Goal: Information Seeking & Learning: Learn about a topic

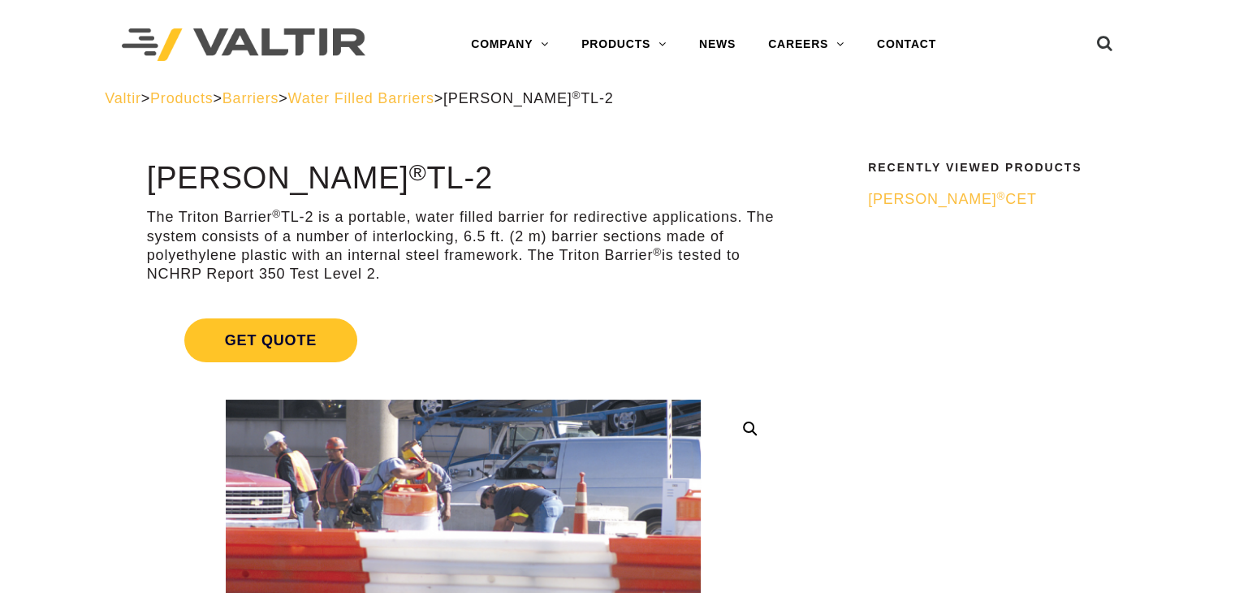
click at [435, 93] on span "Water Filled Barriers" at bounding box center [361, 98] width 146 height 16
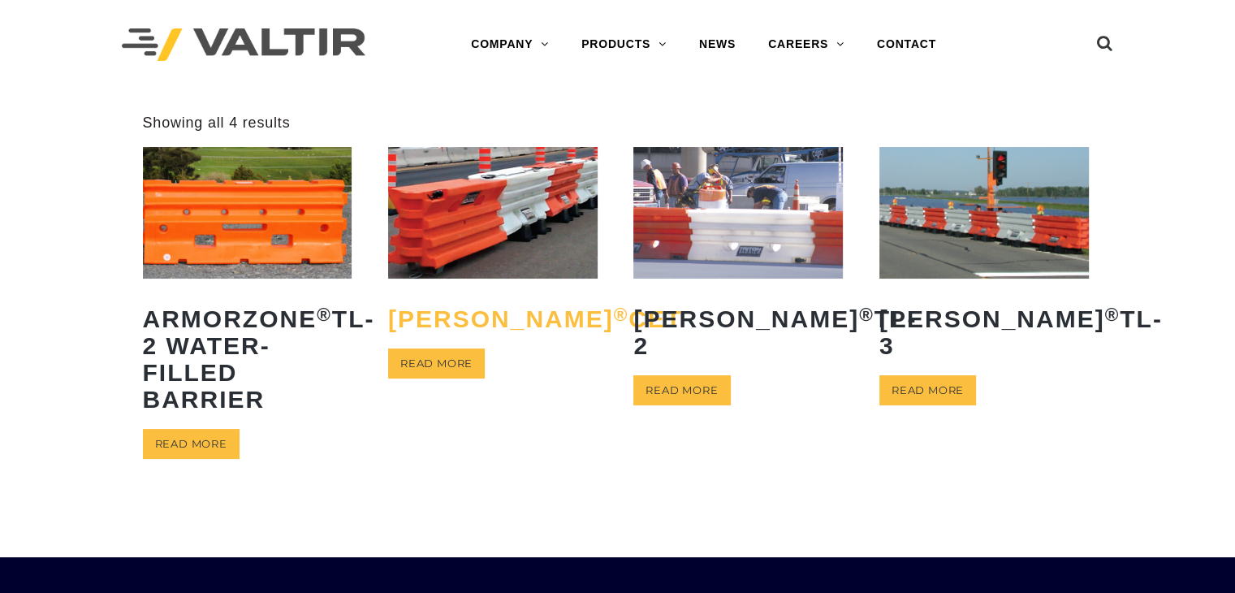
click at [494, 341] on h2 "Triton Barrier ® CET" at bounding box center [493, 318] width 210 height 51
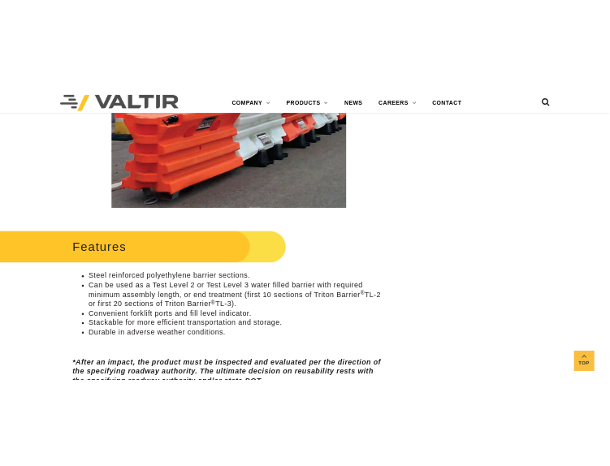
scroll to position [491, 0]
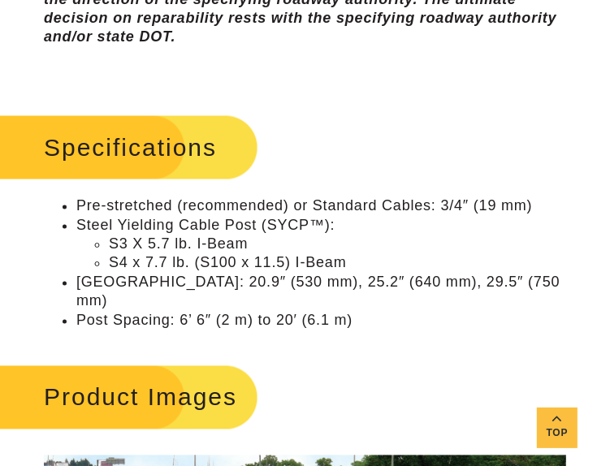
scroll to position [1354, 0]
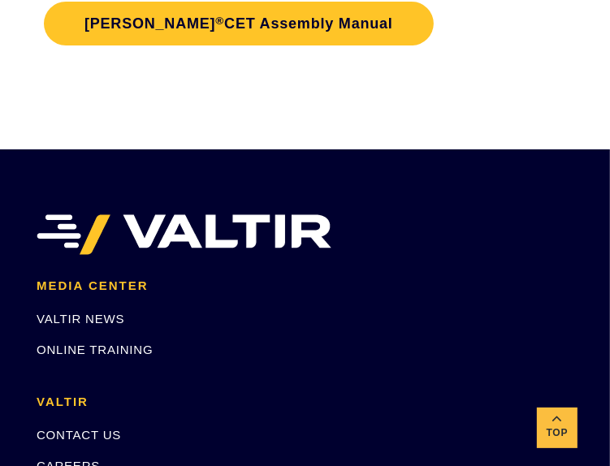
scroll to position [2949, 0]
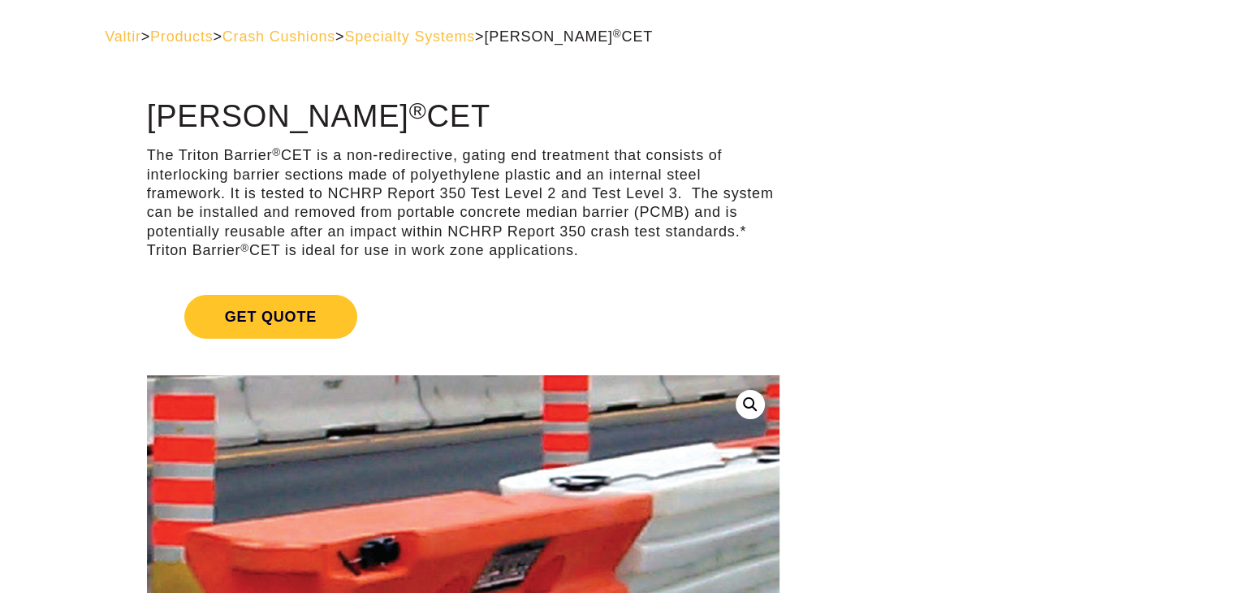
scroll to position [60, 0]
